Goal: Entertainment & Leisure: Consume media (video, audio)

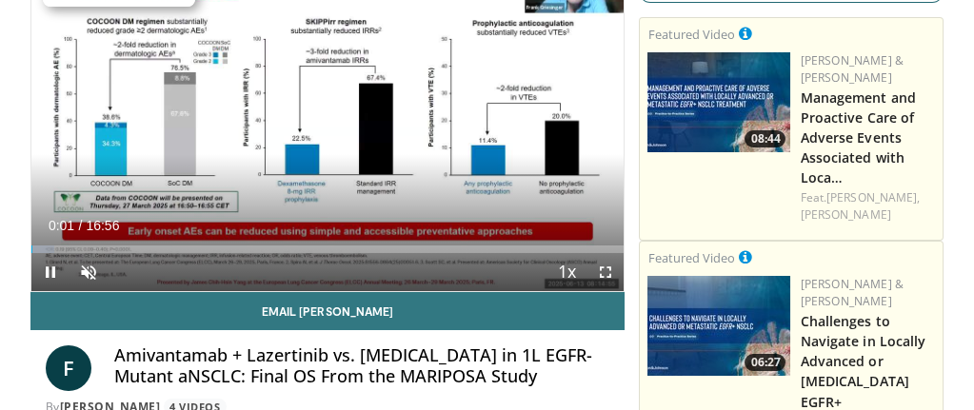
click at [138, 270] on div "Current Time 0:01 / Duration 16:56 Pause Skip Backward Skip Forward Unmute Load…" at bounding box center [327, 272] width 593 height 38
click at [91, 271] on span "Video Player" at bounding box center [88, 272] width 38 height 38
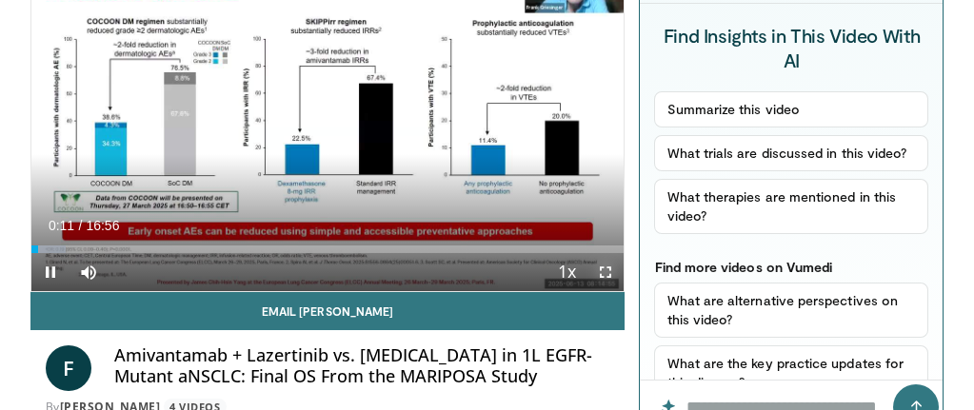
click at [605, 280] on span "Video Player" at bounding box center [604, 272] width 38 height 38
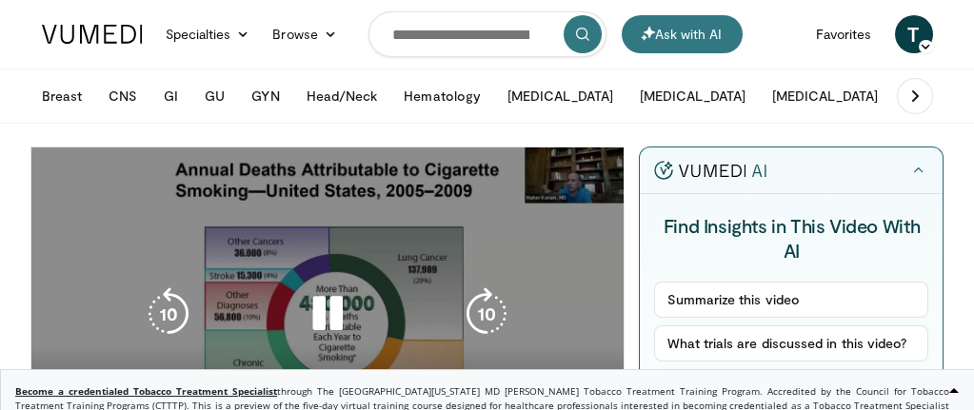
click at [286, 243] on div "10 seconds Tap to unmute" at bounding box center [327, 315] width 593 height 334
